Goal: Transaction & Acquisition: Purchase product/service

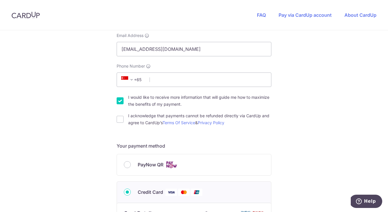
scroll to position [140, 0]
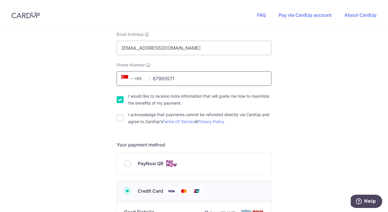
type input "87993571"
click at [300, 73] on div "You are paying THE MOVEMENT STUDIO PTE. LTD. THE MOVEMENT STUDIO PTE. LTD. uses…" at bounding box center [194, 173] width 388 height 564
click at [121, 100] on input "I would like to receive more information that will guide me how to maximize the…" at bounding box center [120, 99] width 7 height 7
checkbox input "false"
click at [118, 118] on input "I acknowledge that payments cannot be refunded directly via CardUp and agree to…" at bounding box center [120, 118] width 7 height 7
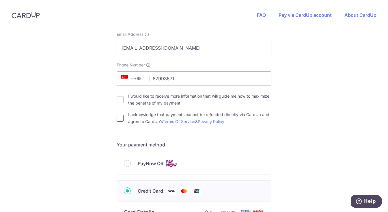
checkbox input "true"
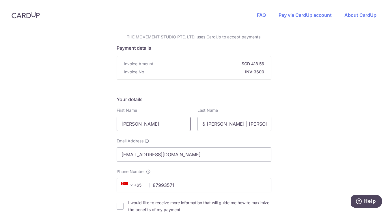
scroll to position [35, 0]
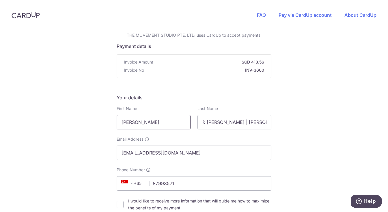
drag, startPoint x: 149, startPoint y: 123, endPoint x: 116, endPoint y: 120, distance: 32.7
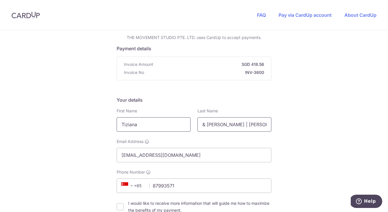
type input "Tiziana"
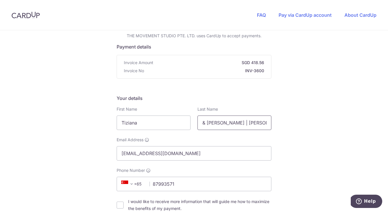
drag, startPoint x: 244, startPoint y: 125, endPoint x: 191, endPoint y: 122, distance: 53.2
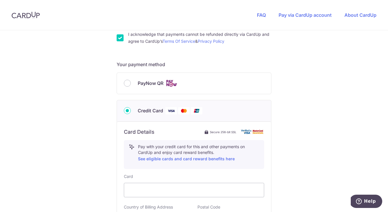
scroll to position [245, 0]
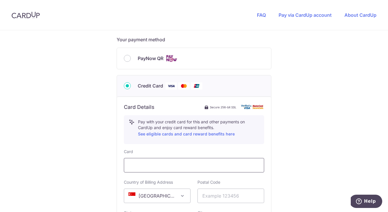
type input "aBoyland"
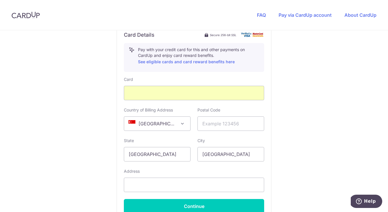
scroll to position [328, 0]
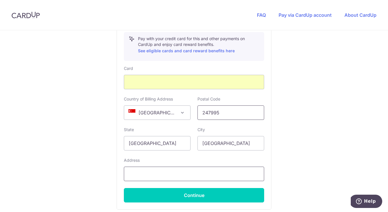
type input "247995"
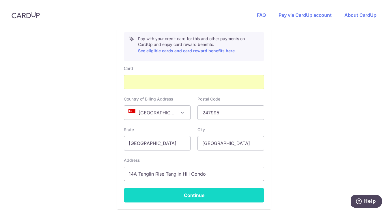
type input "14A Tanglin Rise Tanglin Hill Condo"
click at [161, 192] on button "Continue" at bounding box center [194, 195] width 140 height 14
type input "**** 9923"
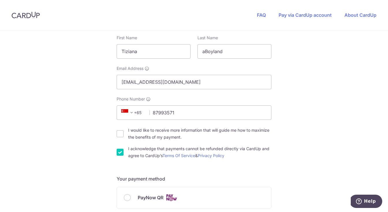
scroll to position [108, 0]
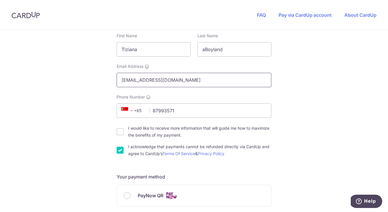
drag, startPoint x: 142, startPoint y: 79, endPoint x: 115, endPoint y: 79, distance: 27.2
drag, startPoint x: 185, startPoint y: 79, endPoint x: 115, endPoint y: 77, distance: 70.2
click at [115, 77] on div "Email Address [EMAIL_ADDRESS][DOMAIN_NAME]" at bounding box center [194, 76] width 162 height 24
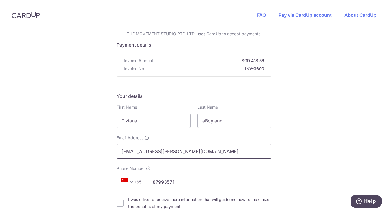
scroll to position [37, 0]
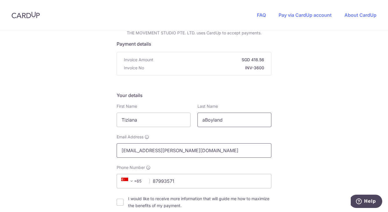
type input "[EMAIL_ADDRESS][PERSON_NAME][DOMAIN_NAME]"
click at [204, 120] on input "aBoyland" at bounding box center [235, 120] width 74 height 14
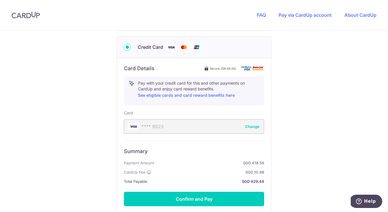
scroll to position [285, 0]
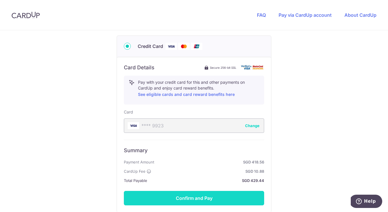
type input "[PERSON_NAME]"
click at [190, 201] on button "Confirm and Pay" at bounding box center [194, 198] width 140 height 14
